Goal: Transaction & Acquisition: Purchase product/service

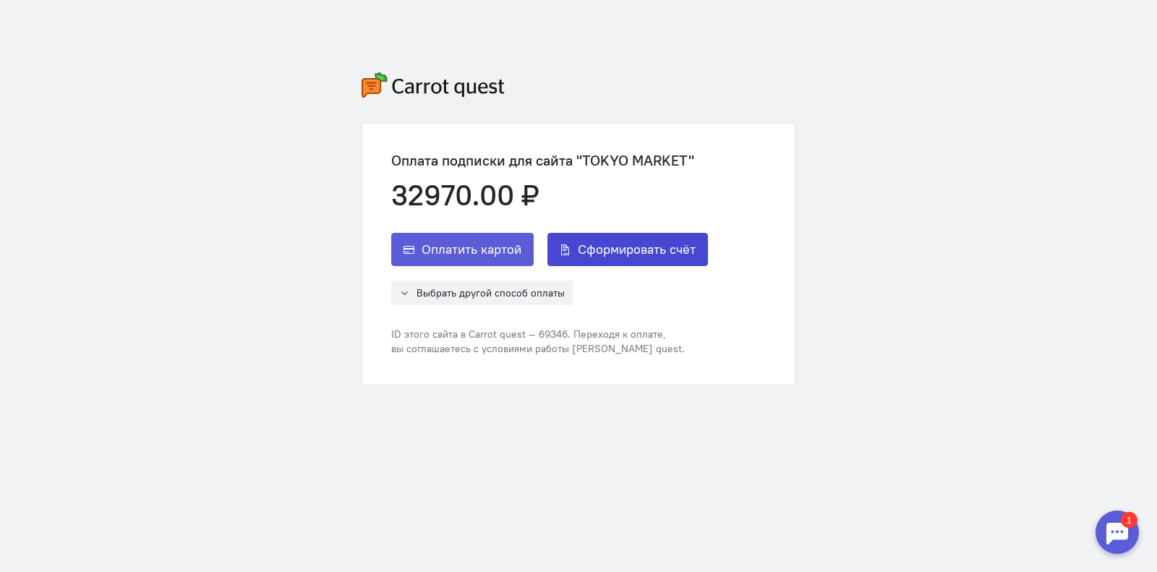
click at [584, 247] on span "Сформировать счёт" at bounding box center [637, 249] width 118 height 17
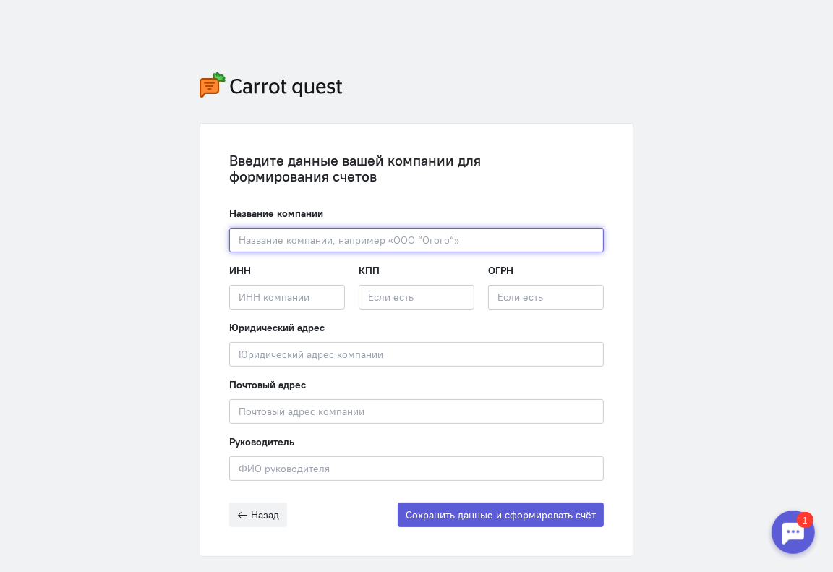
click at [251, 244] on input "text" at bounding box center [416, 240] width 375 height 25
type input "v"
paste input "ООО «Токио Маркет»"
type input "ООО «Токио Маркет»"
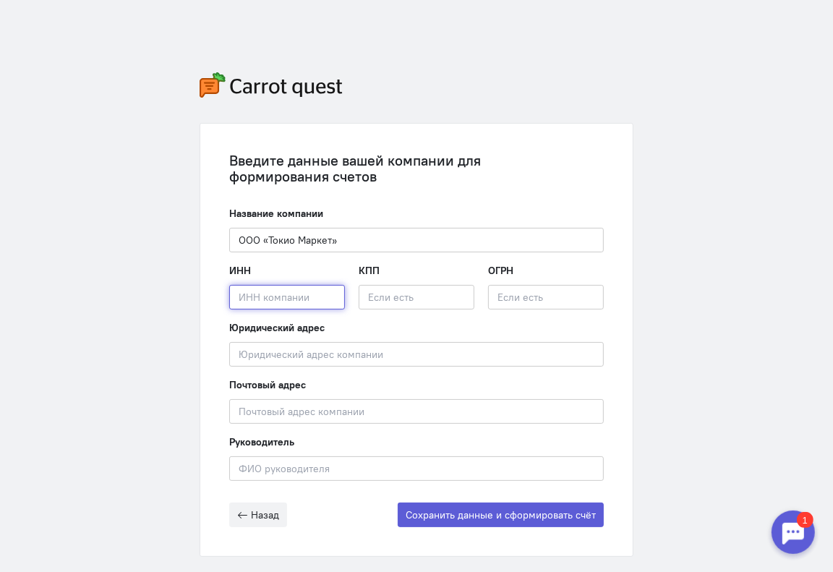
click at [270, 306] on input "text" at bounding box center [287, 297] width 116 height 25
paste input "2502075211"
type input "2502075211"
click at [383, 301] on input "text" at bounding box center [417, 297] width 116 height 25
paste input "254001001"
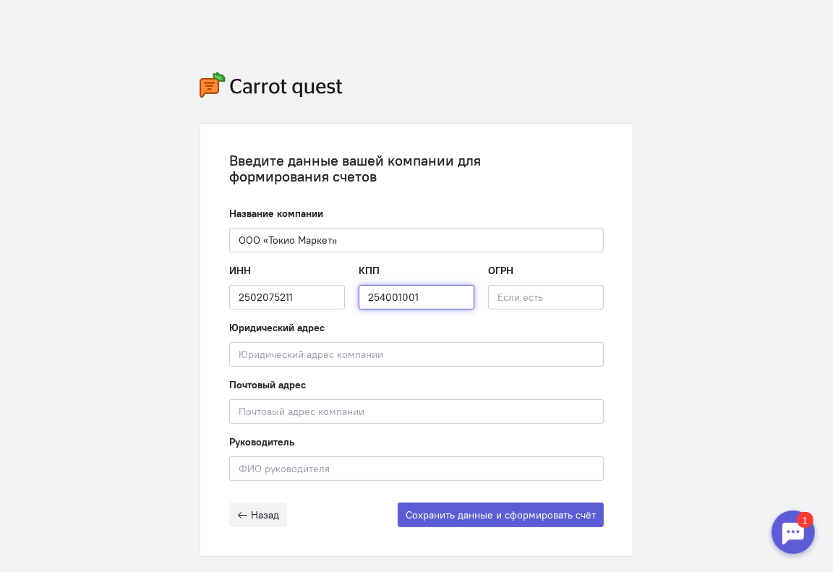
type input "254001001"
click at [529, 297] on input "text" at bounding box center [546, 297] width 116 height 25
paste input "1232500035900"
type input "1232500035900"
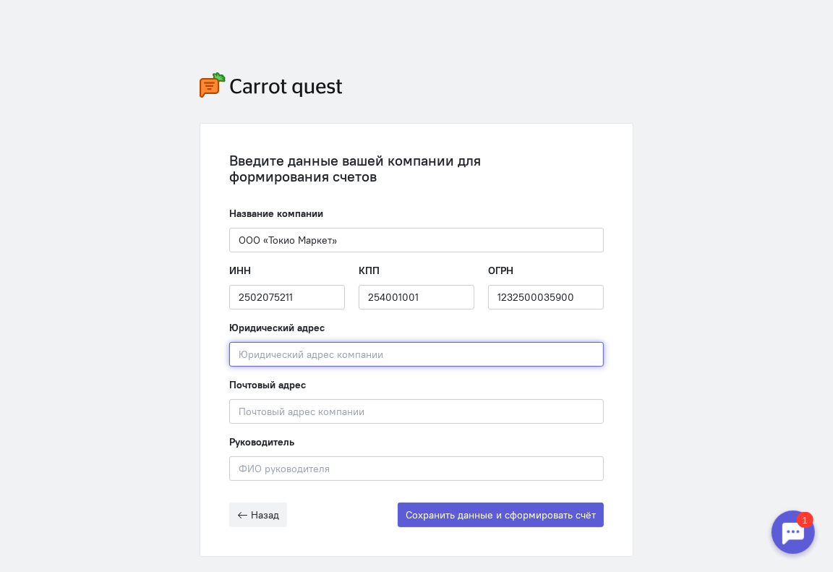
click at [325, 353] on input "text" at bounding box center [416, 354] width 375 height 25
paste input "690002, г. [STREET_ADDRESS] 13"
type input "690002, г. [STREET_ADDRESS] 13"
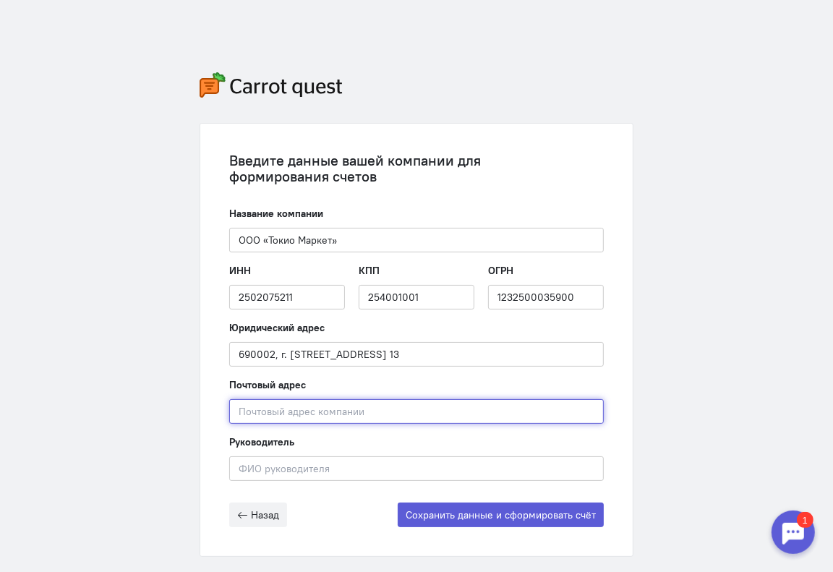
click at [250, 408] on input "text" at bounding box center [416, 411] width 375 height 25
paste input "690002, г. [STREET_ADDRESS] 13"
type input "690002, г. [STREET_ADDRESS] 13"
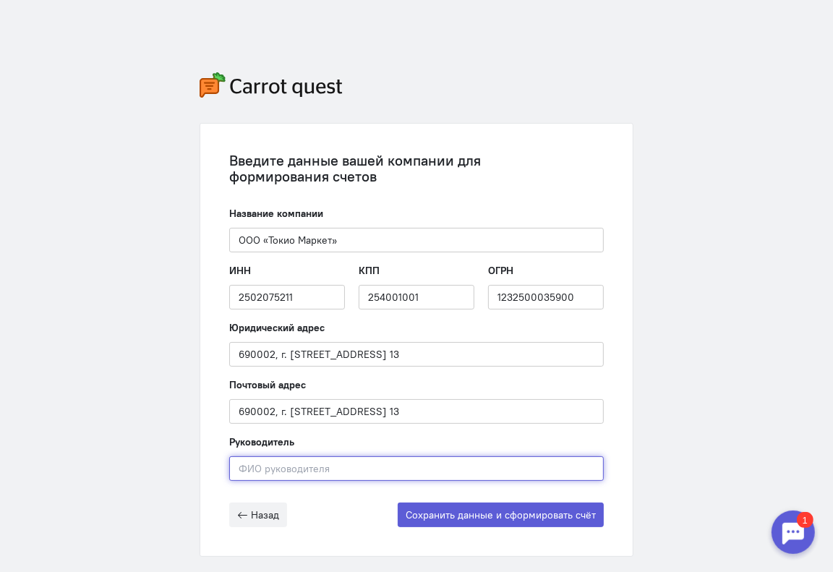
click at [273, 478] on input "text" at bounding box center [416, 468] width 375 height 25
paste input "[PERSON_NAME]"
type input "[PERSON_NAME]"
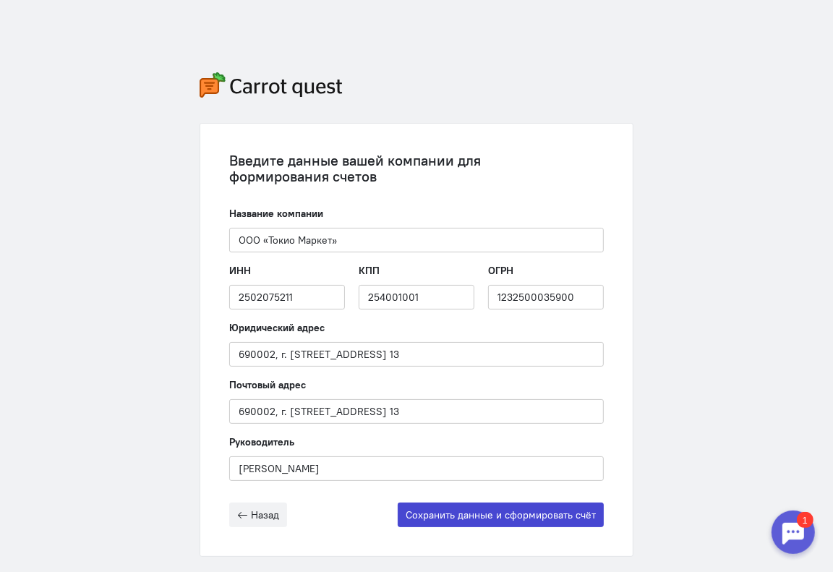
click at [426, 511] on button "Сохранить данные и сформировать счёт" at bounding box center [501, 515] width 206 height 25
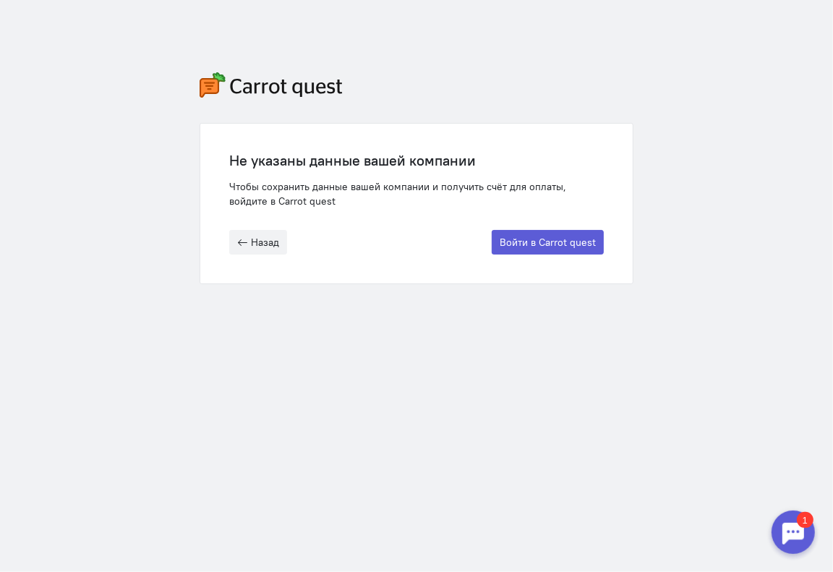
click at [804, 527] on div "1" at bounding box center [804, 519] width 17 height 16
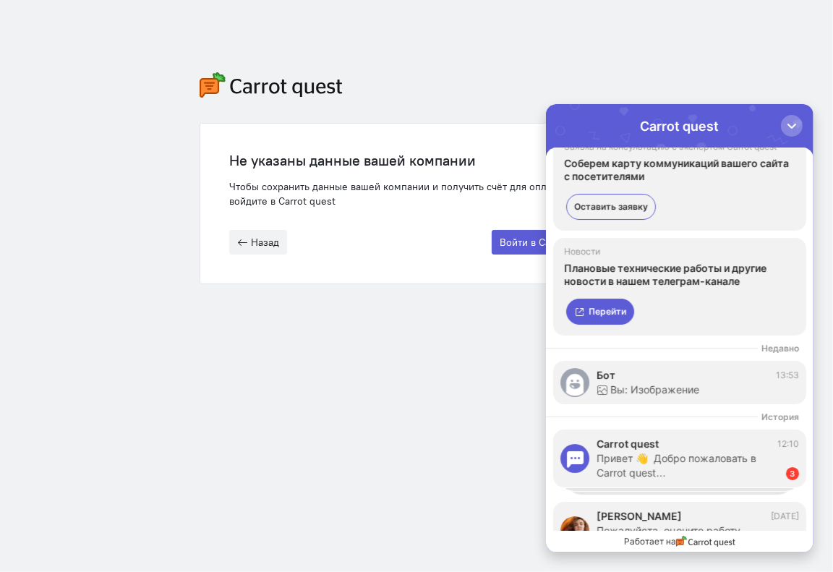
scroll to position [333, 0]
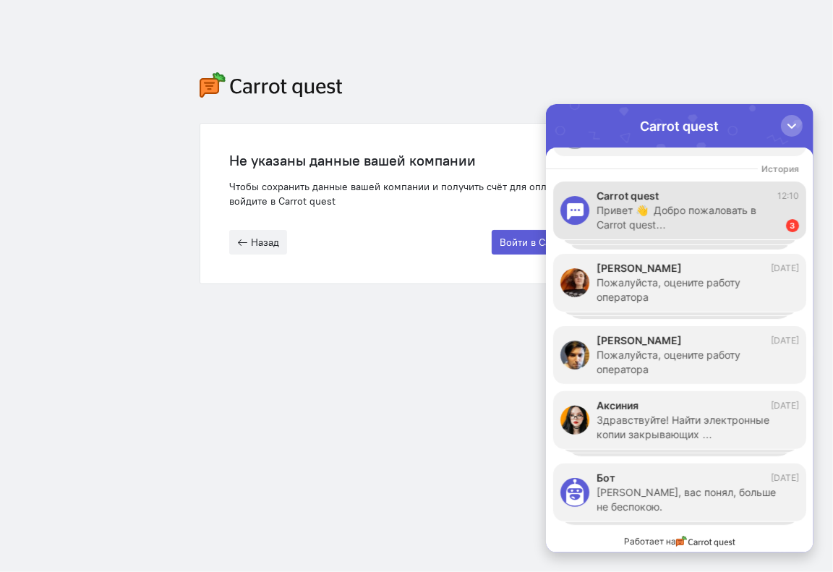
click at [720, 217] on div "Привет 👋 Добро пожаловать в Carrot quest…" at bounding box center [683, 217] width 175 height 29
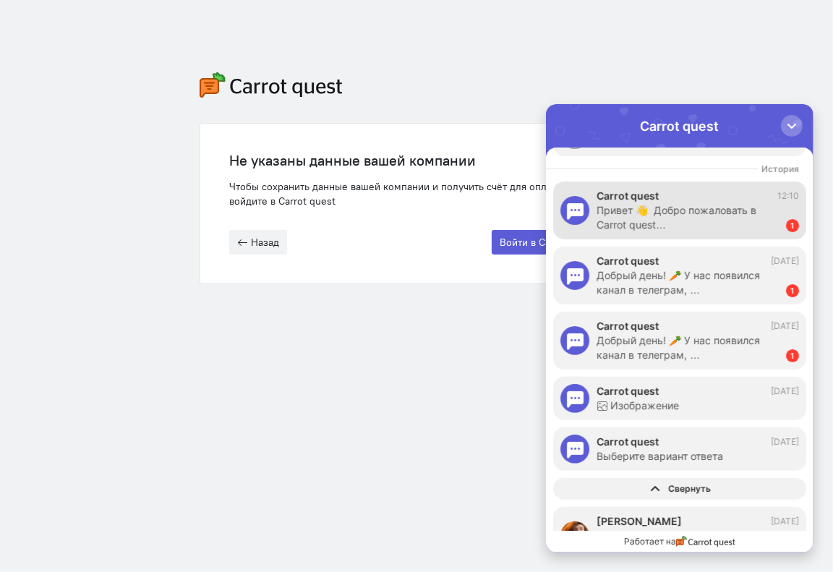
click at [712, 223] on div "Привет 👋 Добро пожаловать в Carrot quest…" at bounding box center [683, 217] width 175 height 29
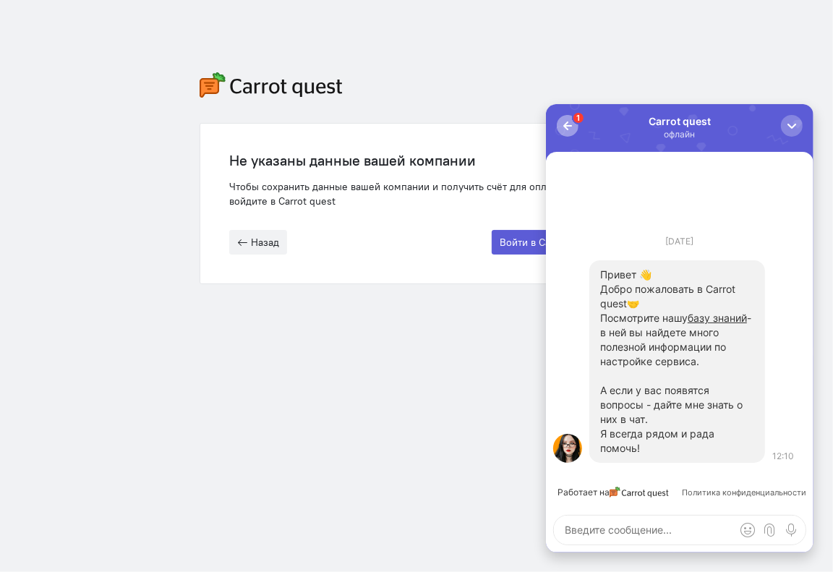
click at [570, 135] on button "1" at bounding box center [567, 125] width 22 height 22
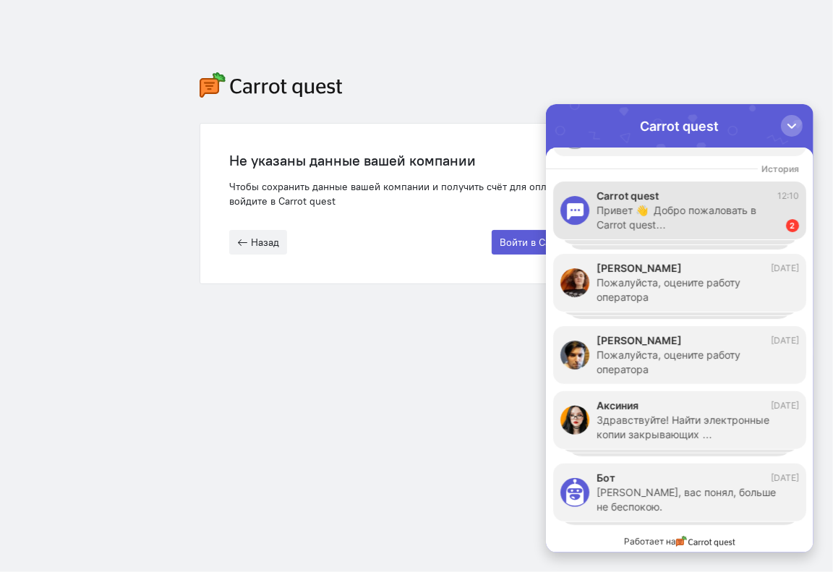
click at [670, 225] on div "Привет 👋 Добро пожаловать в Carrot quest…" at bounding box center [683, 217] width 175 height 29
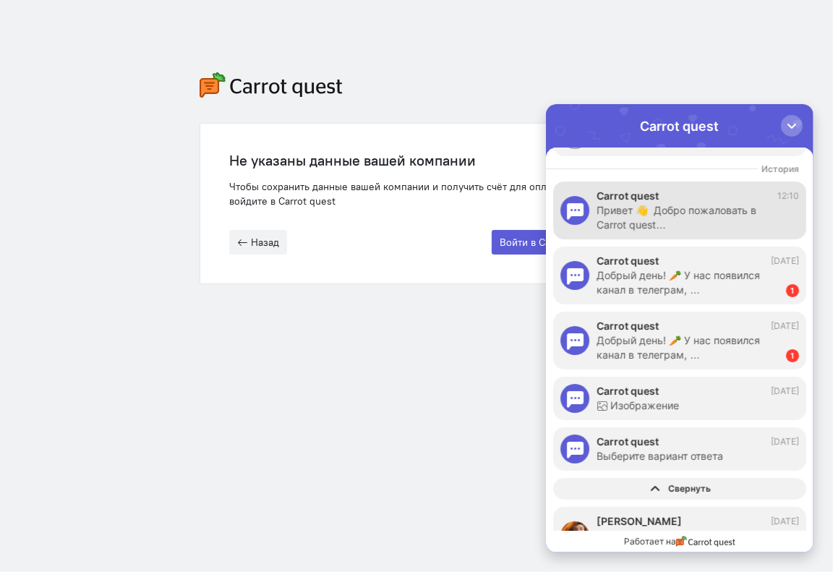
scroll to position [362, 0]
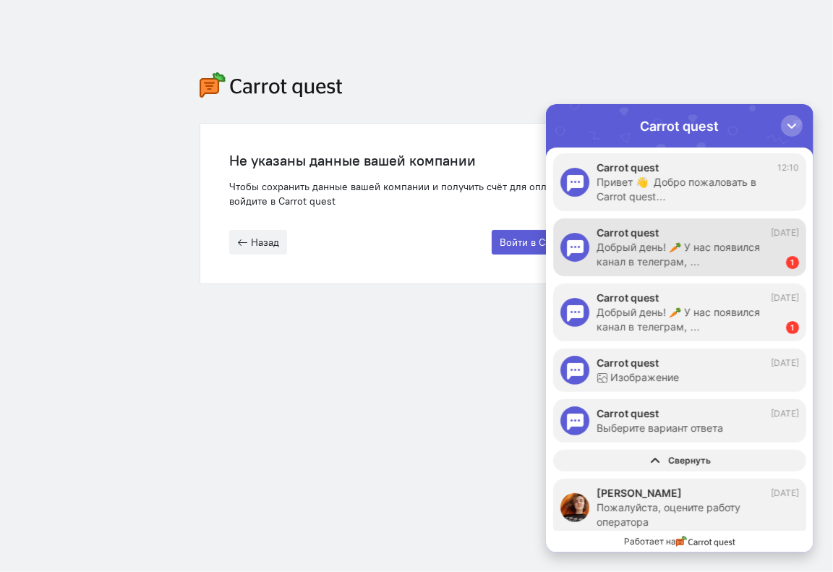
click at [659, 260] on div "Добрый день! 🥕 У нас появился канал в телеграм, …" at bounding box center [683, 253] width 175 height 29
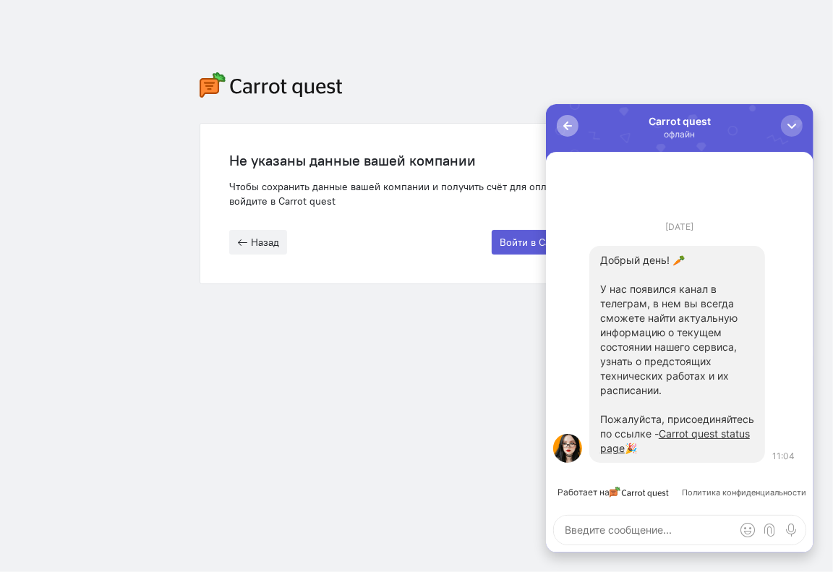
click at [567, 120] on div "button" at bounding box center [567, 125] width 14 height 14
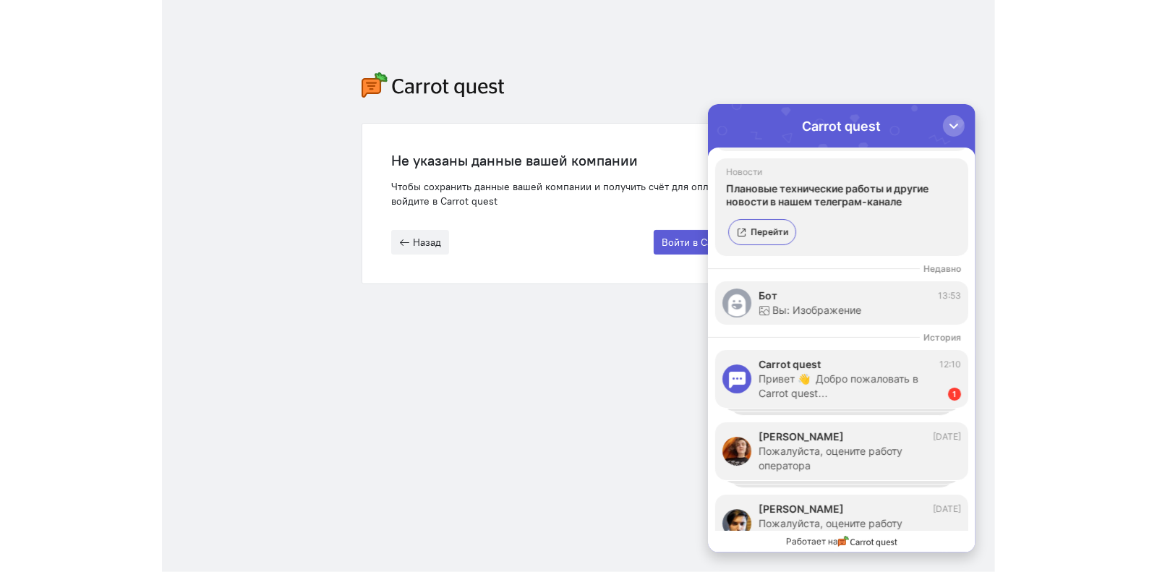
scroll to position [166, 0]
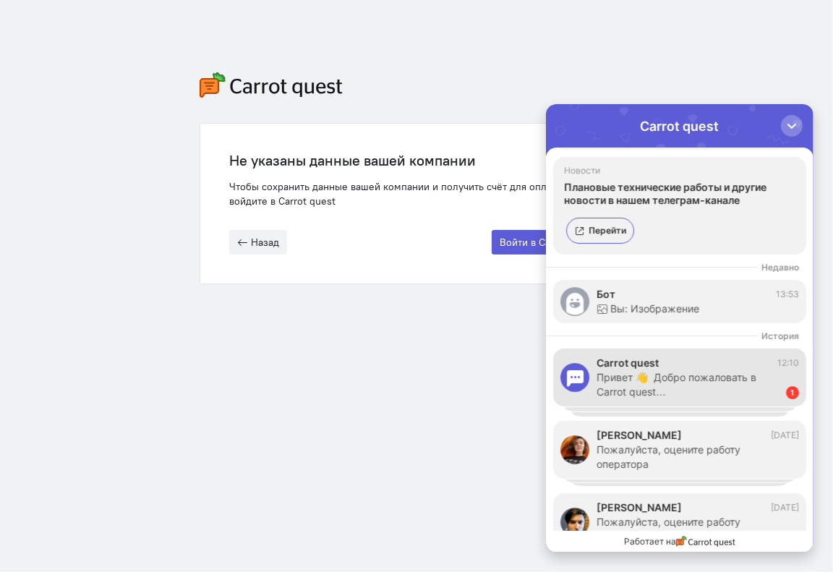
click at [668, 366] on div "Carrot quest 12:10" at bounding box center [697, 362] width 203 height 14
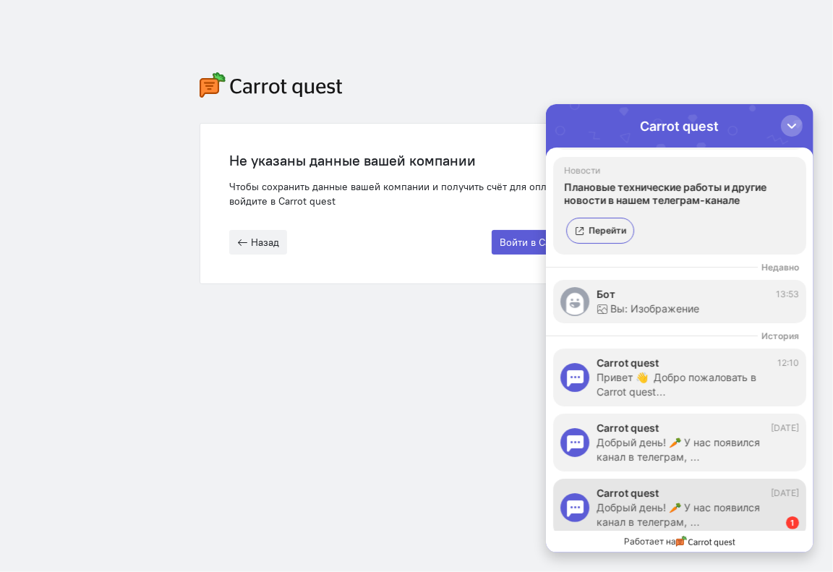
click at [676, 493] on div "Carrot quest [DATE]" at bounding box center [697, 492] width 203 height 14
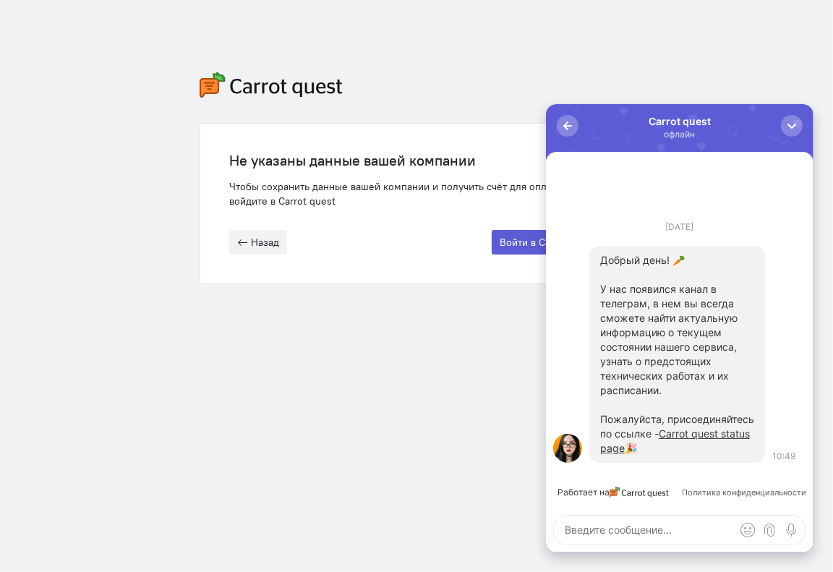
click at [568, 137] on div "0 Carrot quest офлайн" at bounding box center [679, 127] width 268 height 48
click at [565, 129] on div "button" at bounding box center [567, 125] width 14 height 14
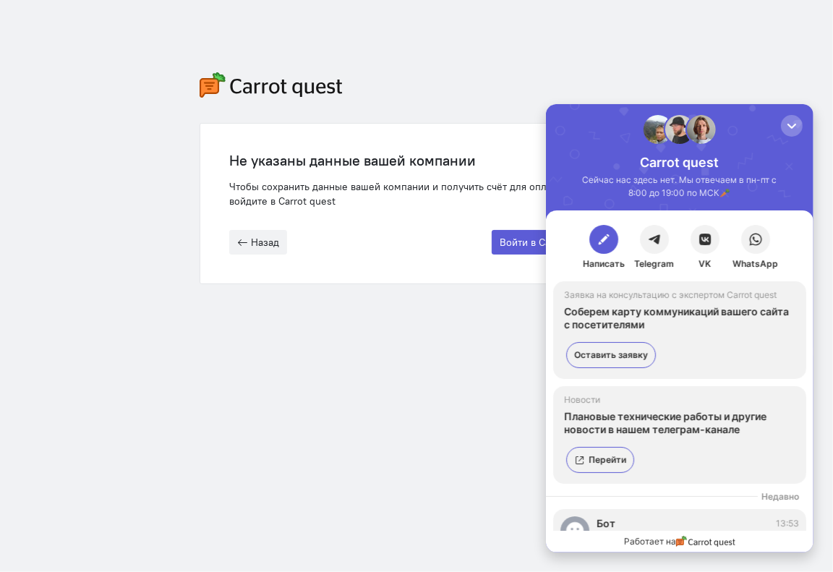
click at [767, 66] on div "Не указаны данные вашей компании Чтобы сохранить данные вашей компании и получи…" at bounding box center [416, 178] width 833 height 357
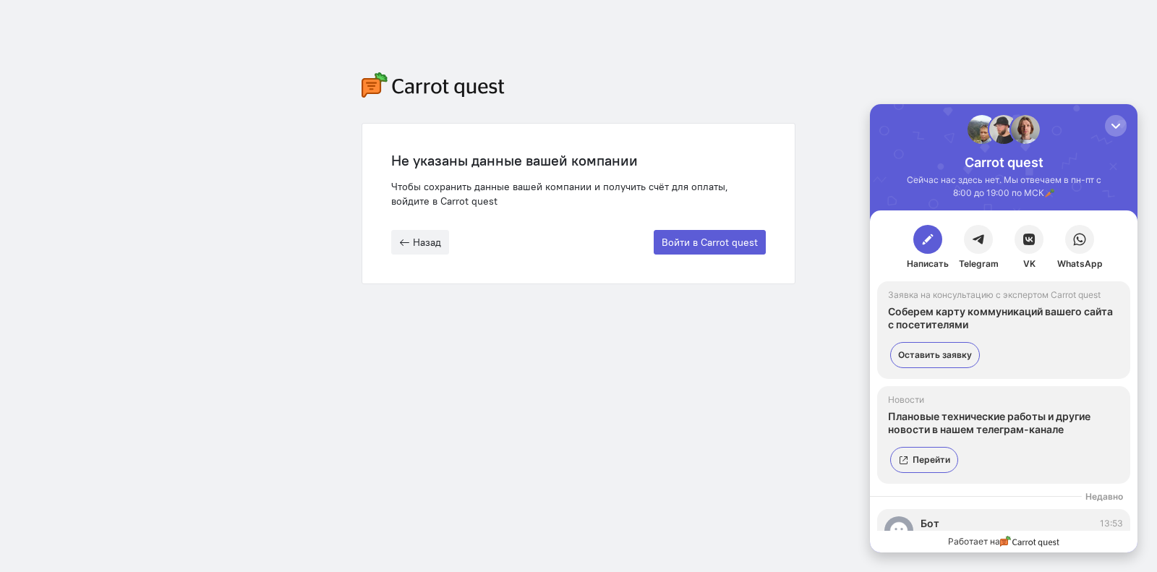
click at [721, 317] on div "Не указаны данные вашей компании Чтобы сохранить данные вашей компании и получи…" at bounding box center [578, 178] width 463 height 357
click at [1114, 122] on div "button" at bounding box center [1116, 126] width 14 height 14
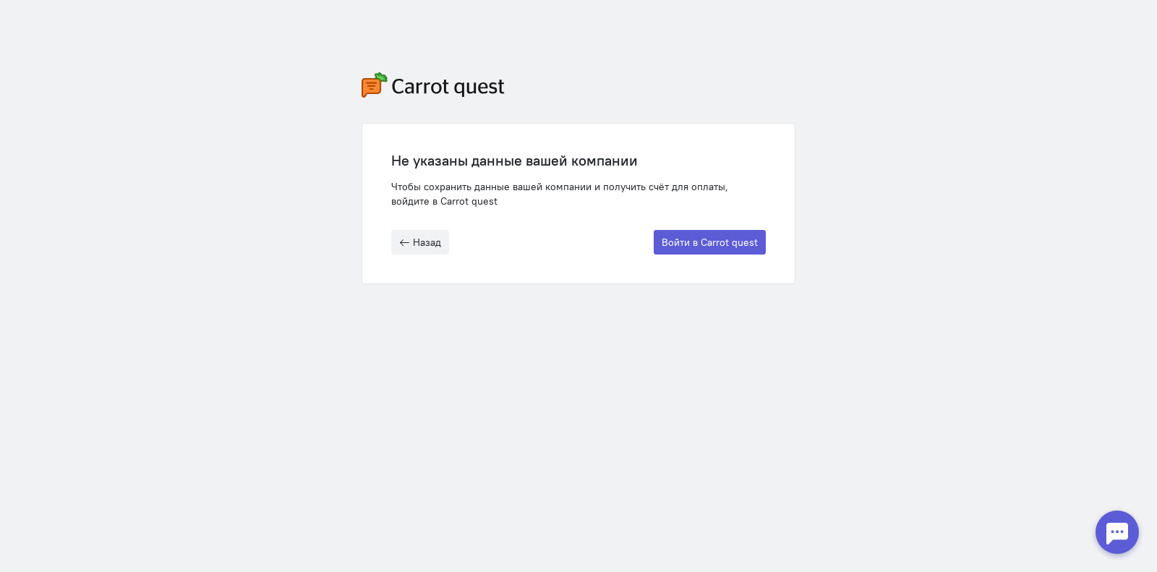
scroll to position [0, 0]
click at [1110, 533] on div at bounding box center [1117, 532] width 43 height 43
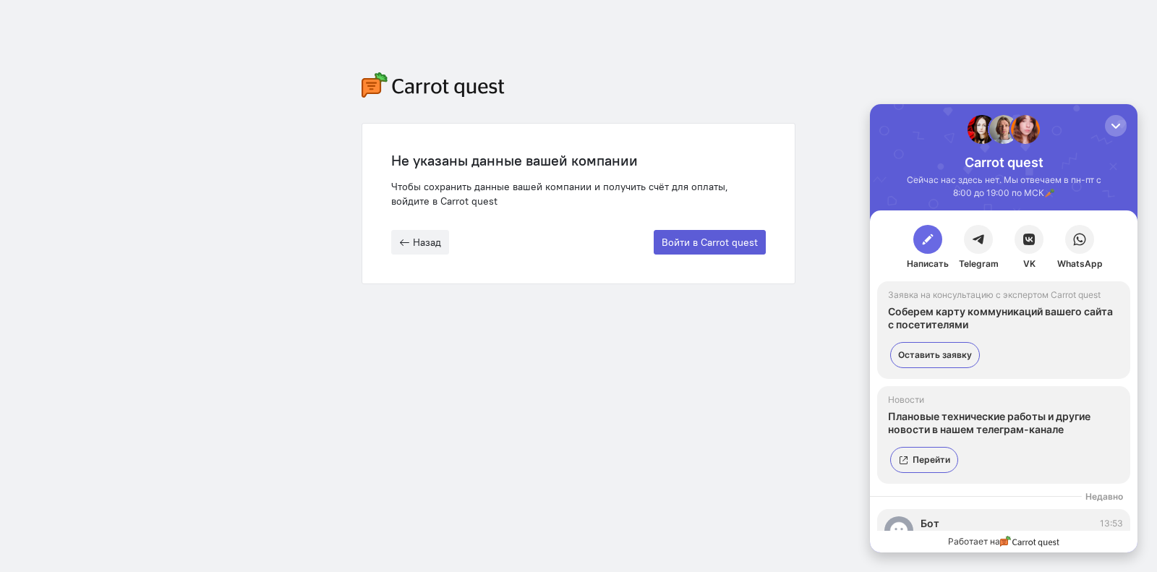
click at [921, 244] on span "button" at bounding box center [928, 239] width 14 height 14
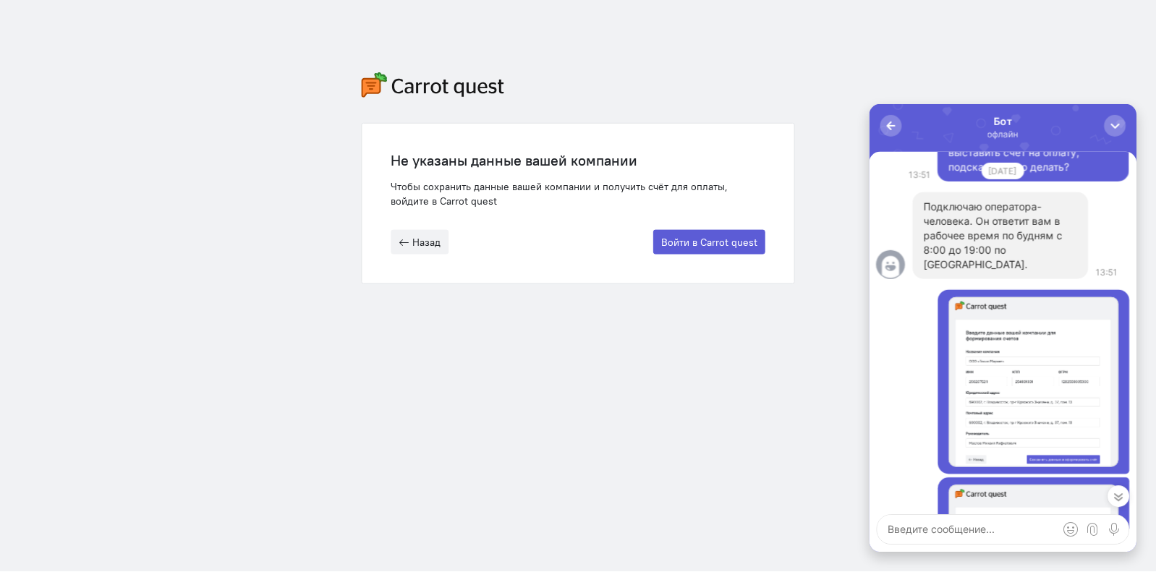
scroll to position [-251, 0]
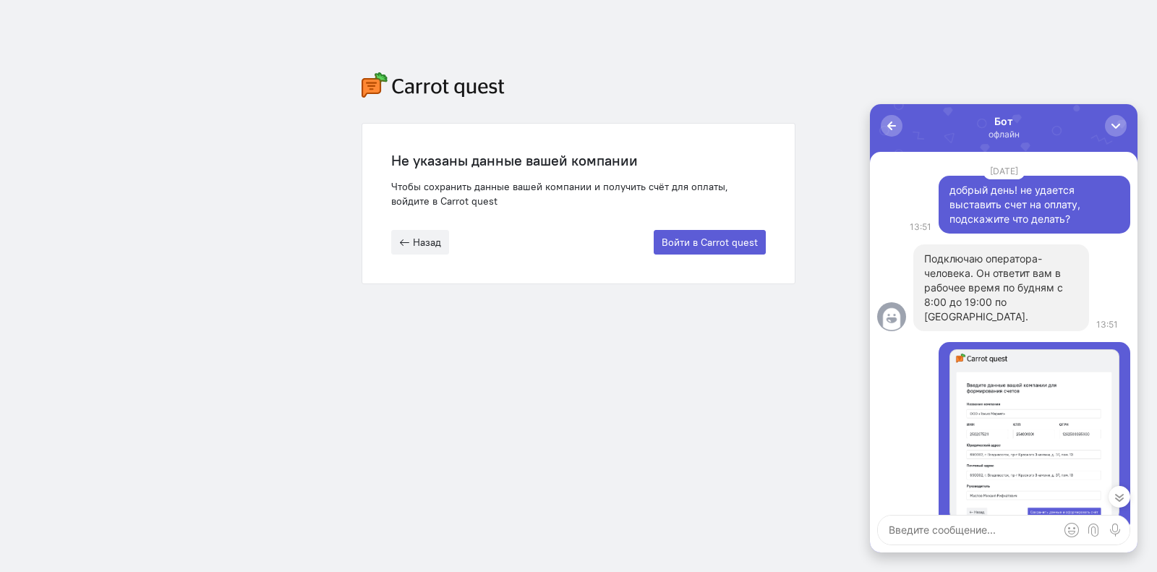
click at [868, 91] on div "Не указаны данные вашей компании Чтобы сохранить данные вашей компании и получи…" at bounding box center [578, 178] width 1157 height 357
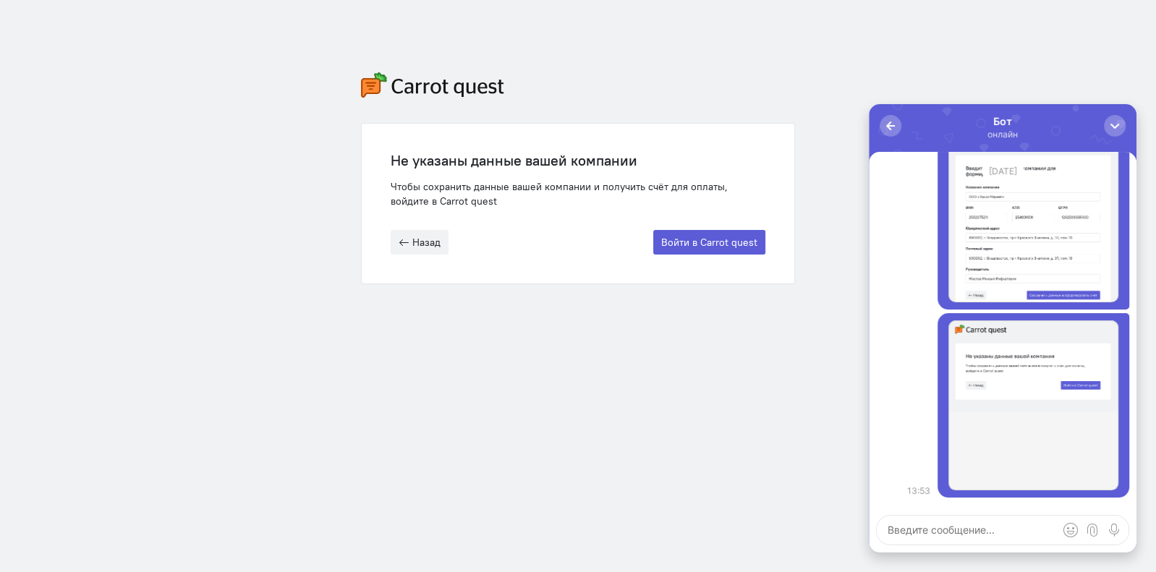
scroll to position [0, 0]
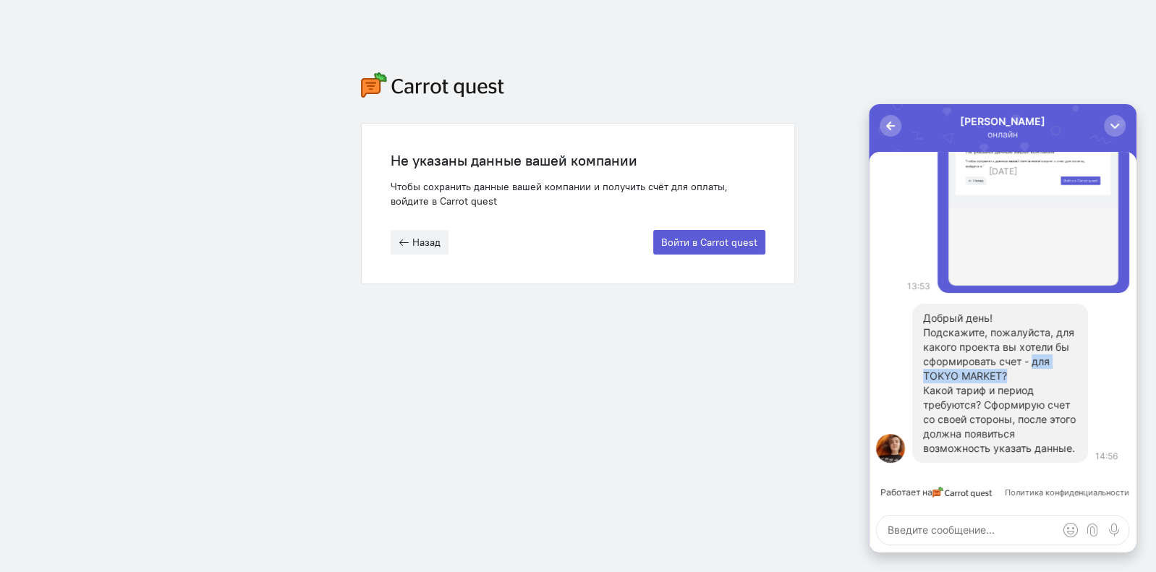
drag, startPoint x: 1005, startPoint y: 377, endPoint x: 1033, endPoint y: 362, distance: 31.7
click at [1033, 362] on p "Подскажите, пожалуйста, для какого проекта вы хотели бы сформировать счет - для…" at bounding box center [1000, 354] width 154 height 58
copy p "для TOKYO MARKET?"
click at [906, 533] on textarea at bounding box center [1003, 530] width 252 height 29
paste textarea "для TOKYO MARKET?"
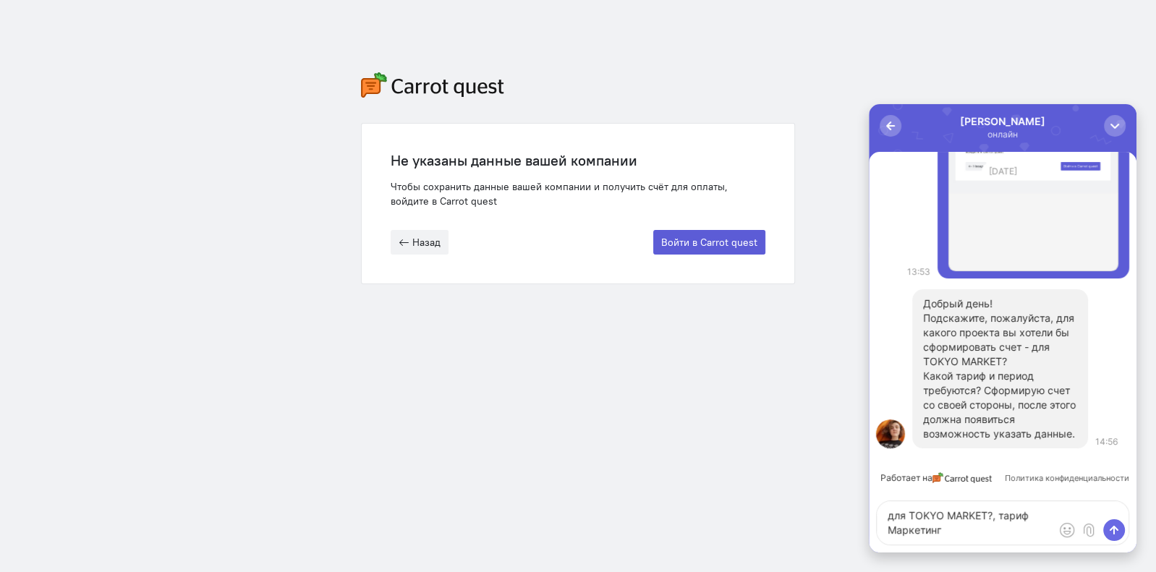
type textarea "для TOKYO MARKET?, тариф Маркетинг"
click at [1121, 524] on button "submit" at bounding box center [1114, 530] width 22 height 22
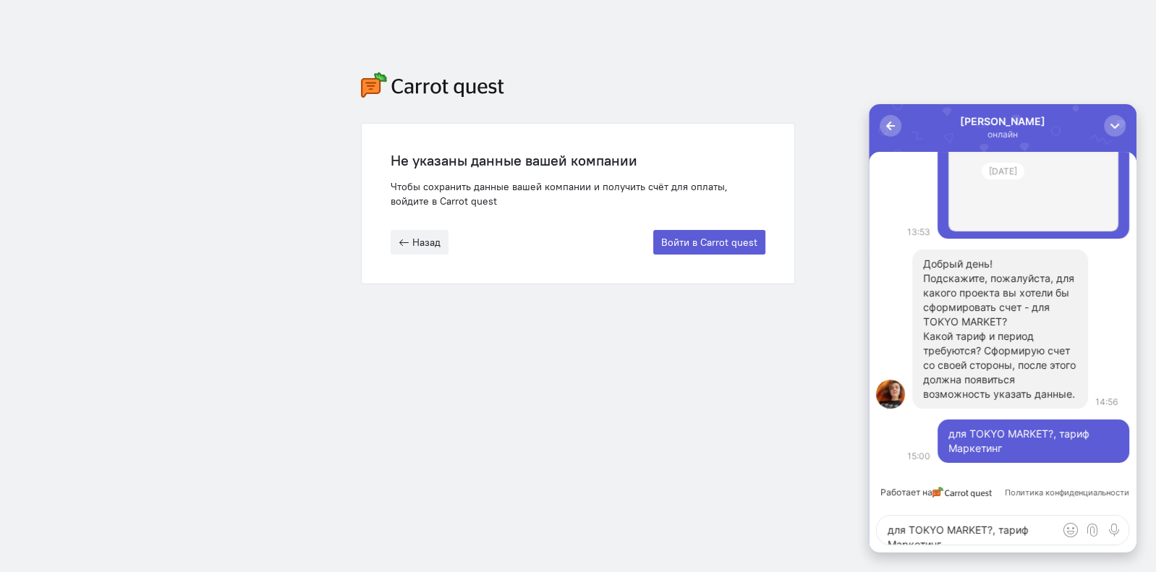
click at [917, 464] on div "Работает на Политика конфиденциальности для TOKYO MARKET?, тариф Маркетинг 15:0…" at bounding box center [1003, 341] width 268 height 378
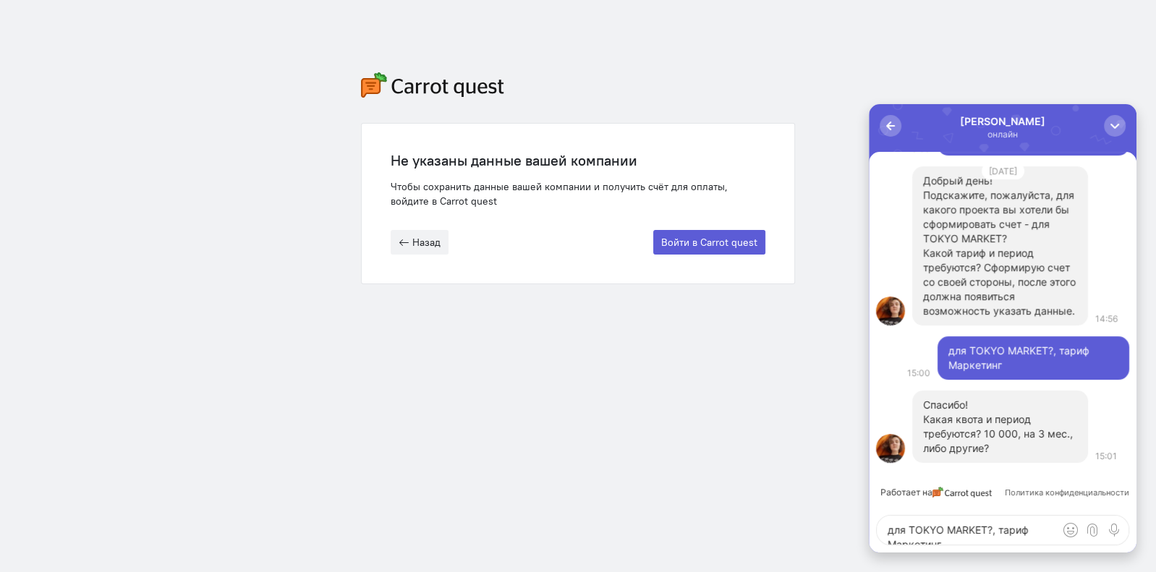
click at [919, 529] on textarea "для TOKYO MARKET?, тариф Маркетинг" at bounding box center [1003, 530] width 252 height 29
type textarea "на 3 месяца"
click at [1114, 527] on span "submit" at bounding box center [1114, 530] width 14 height 14
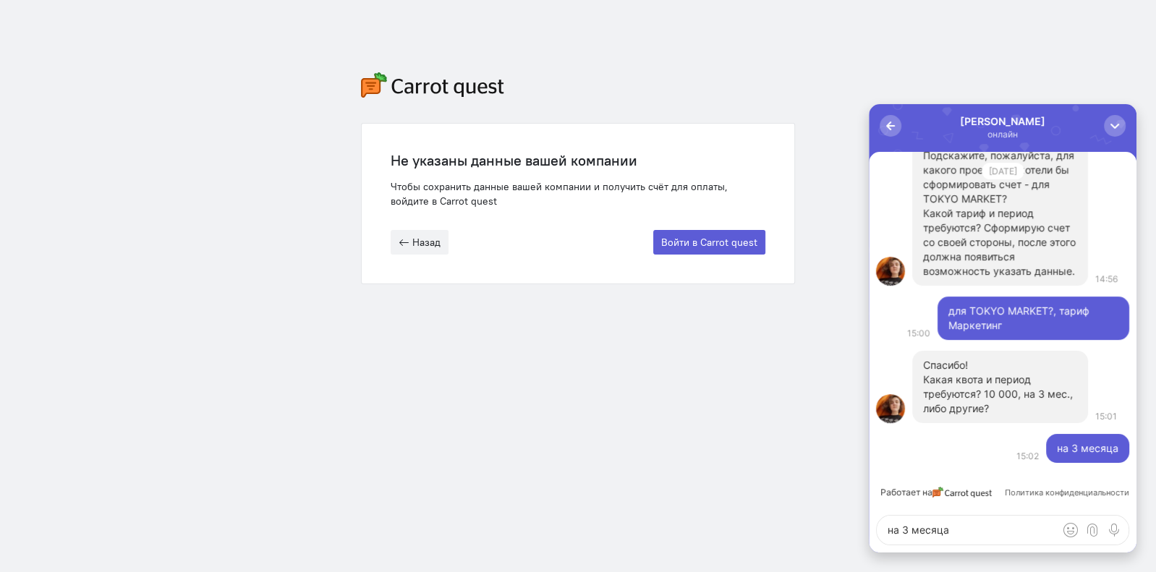
click at [322, 103] on div "Не указаны данные вашей компании Чтобы сохранить данные вашей компании и получи…" at bounding box center [578, 178] width 1156 height 357
click at [702, 242] on button "Войти в Carrot quest" at bounding box center [709, 242] width 112 height 25
